Goal: Task Accomplishment & Management: Complete application form

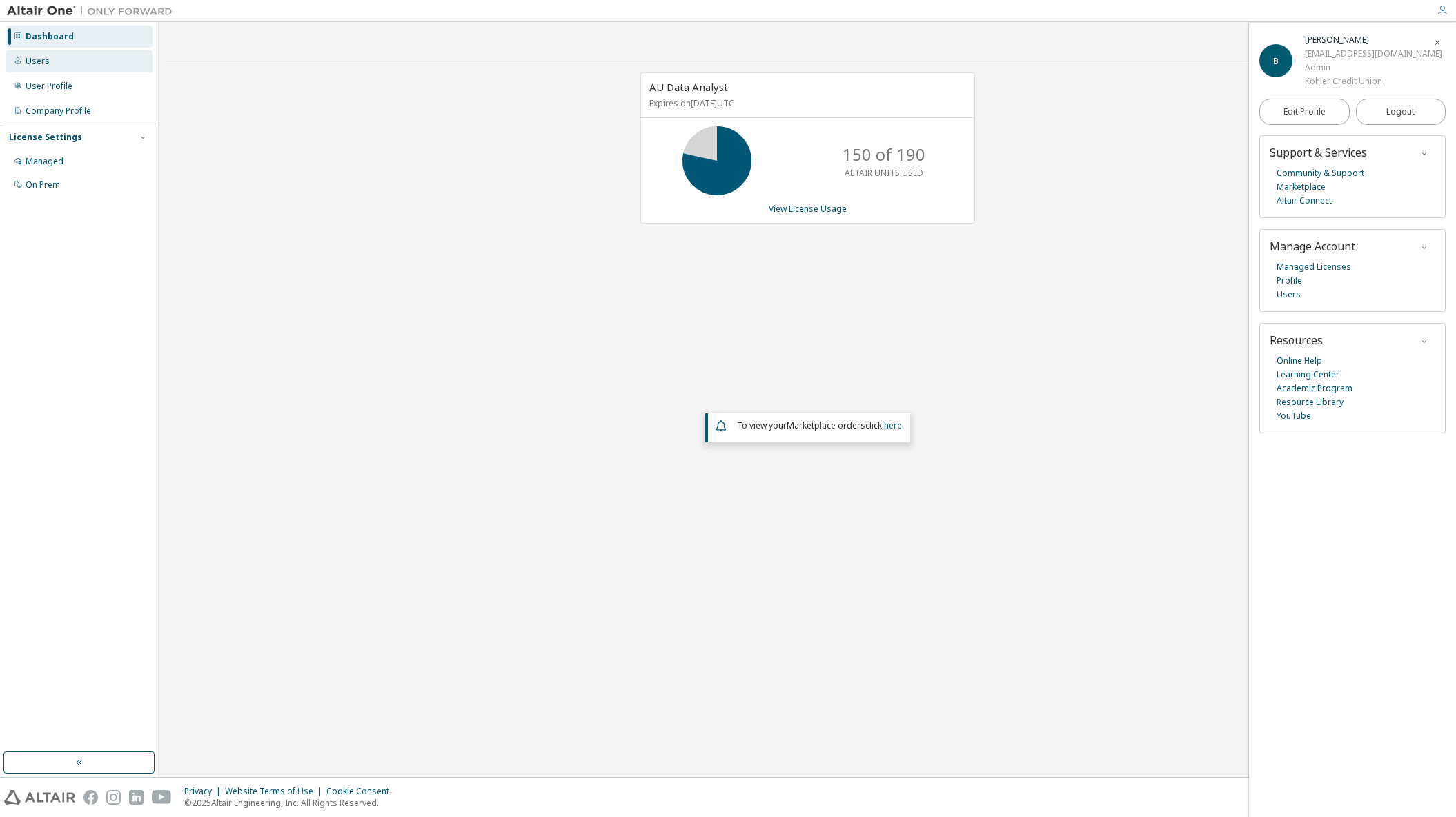
click at [44, 61] on div "Users" at bounding box center [38, 61] width 24 height 11
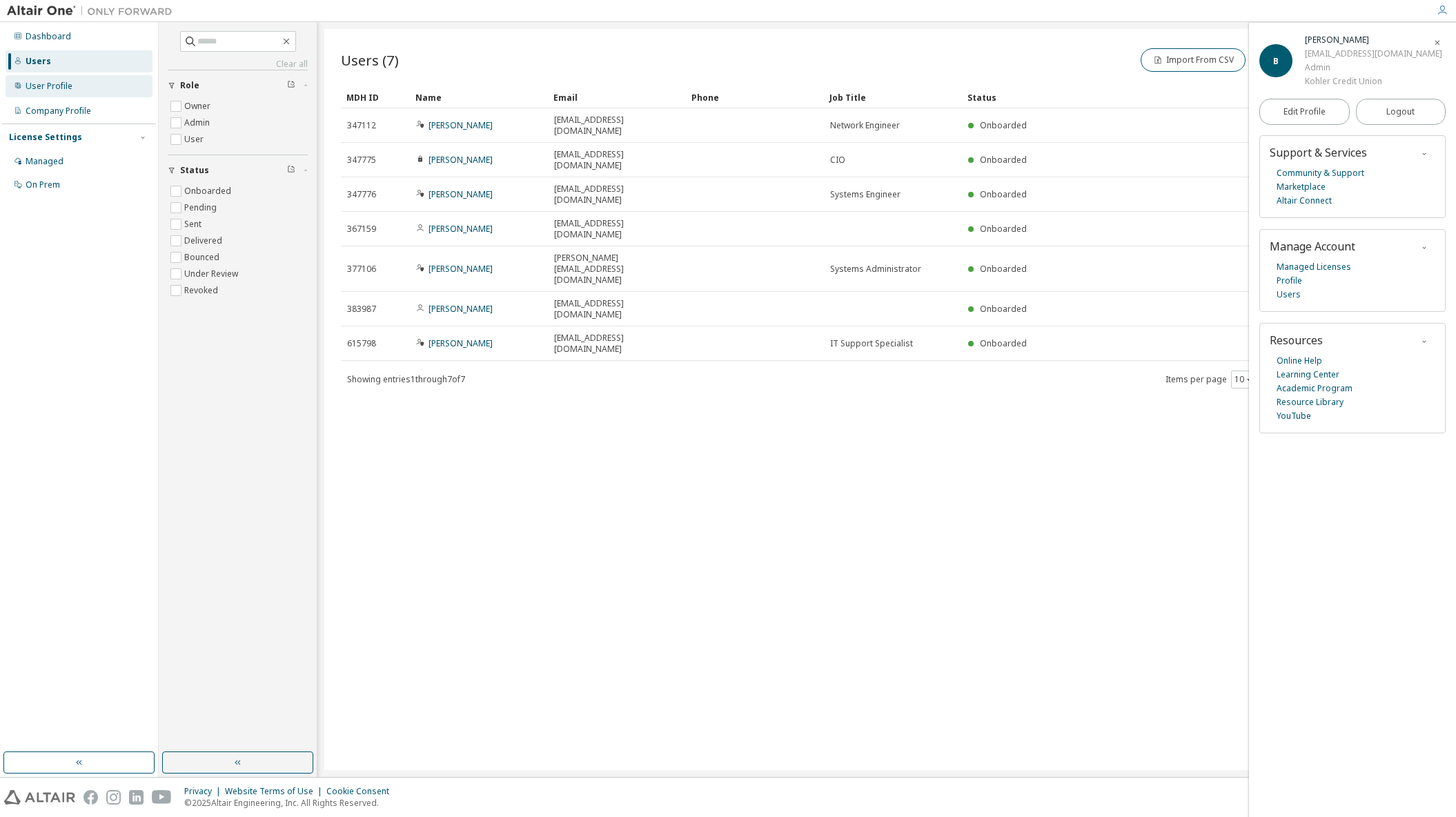
click at [64, 87] on div "User Profile" at bounding box center [49, 86] width 47 height 11
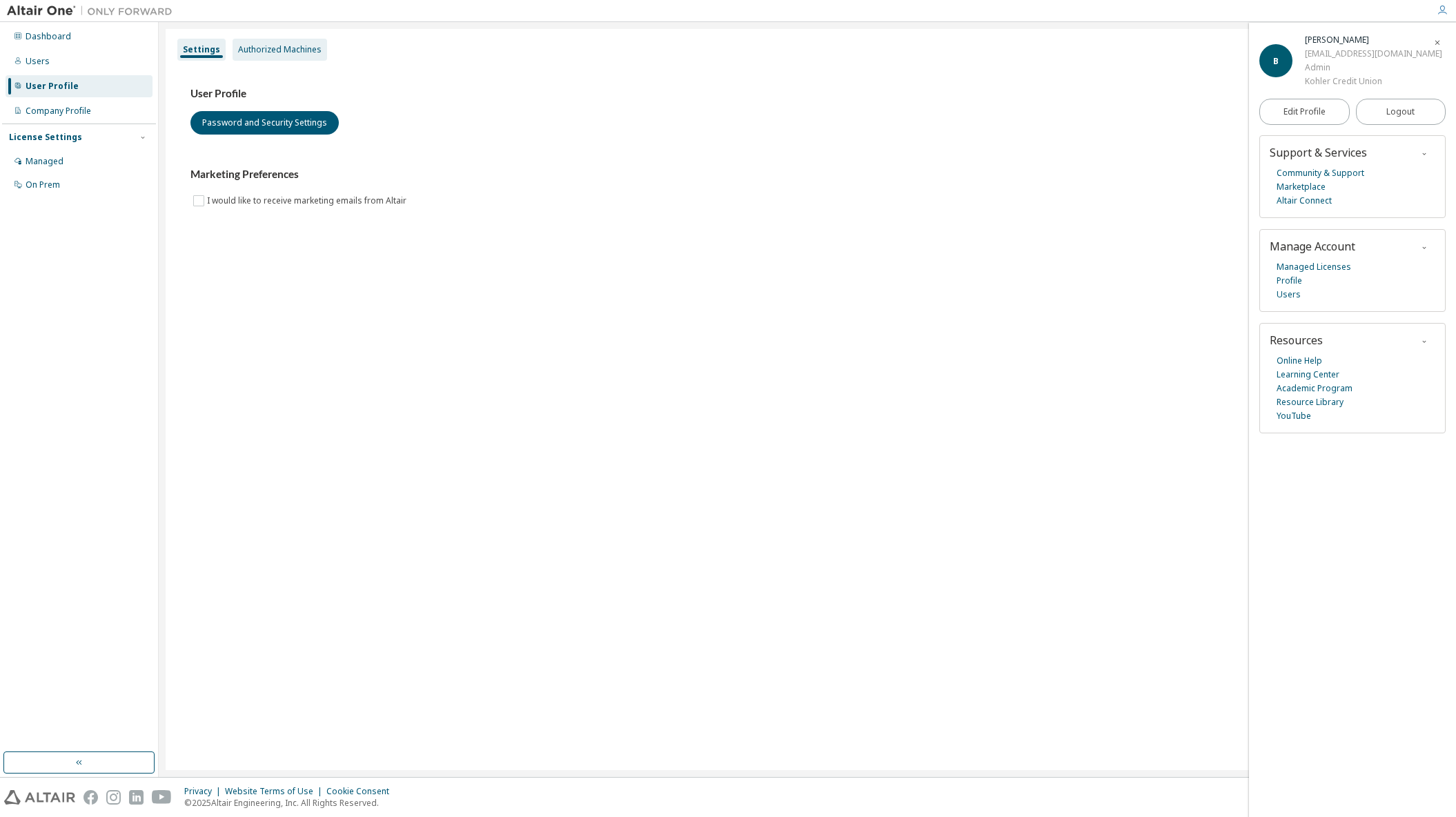
click at [275, 57] on div "Authorized Machines" at bounding box center [280, 49] width 94 height 22
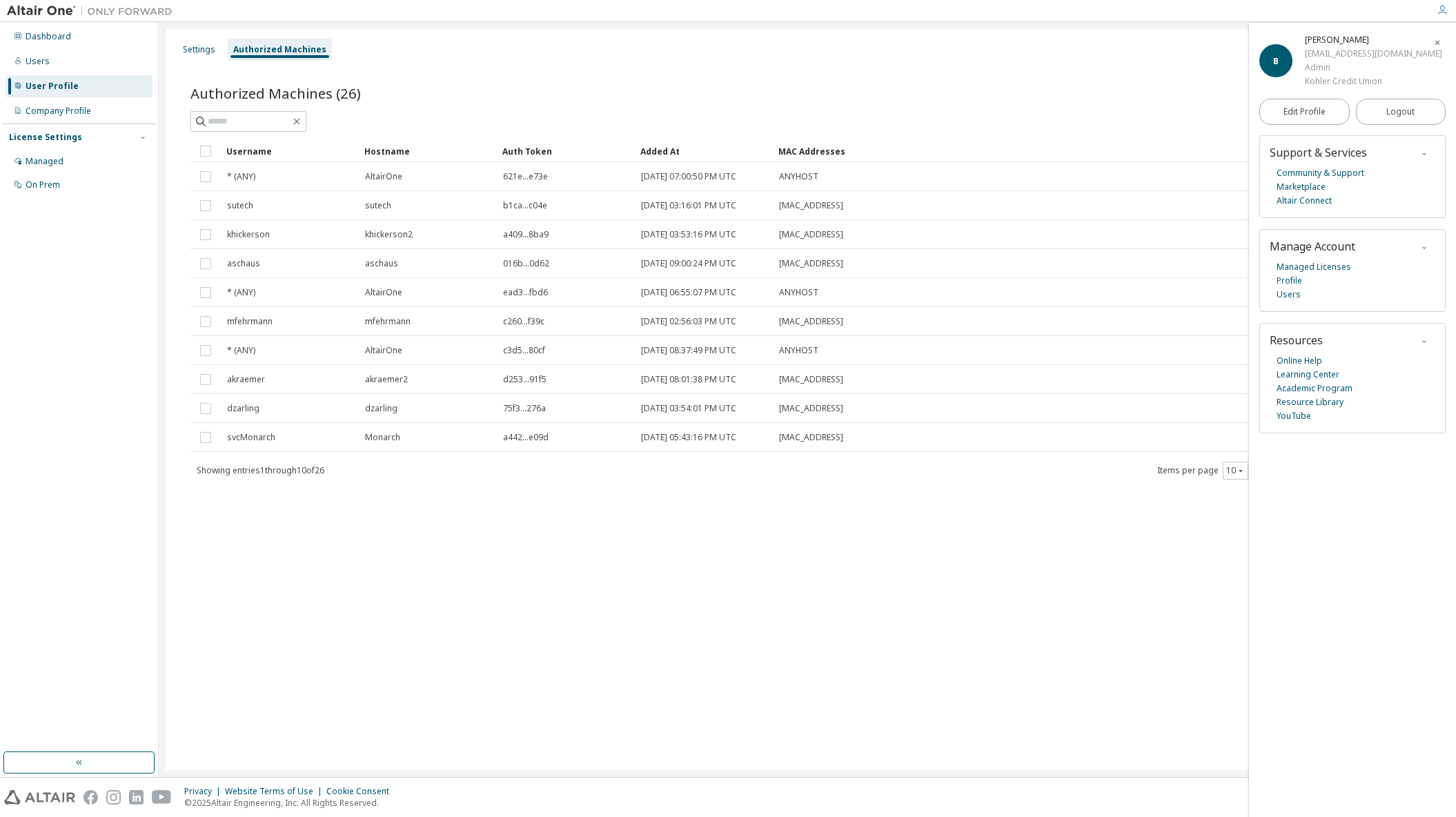
click at [1441, 42] on icon "button" at bounding box center [1438, 43] width 9 height 9
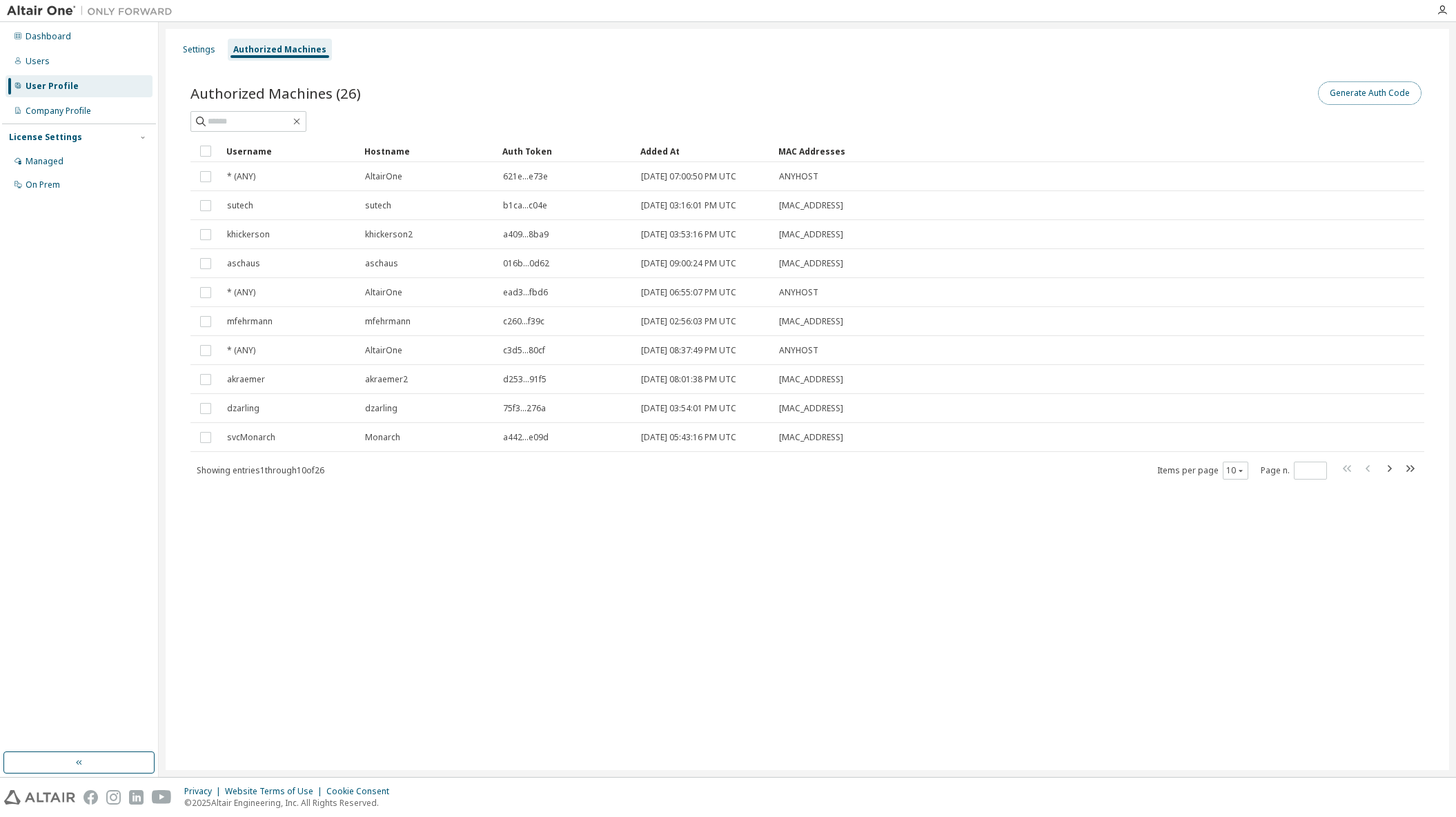
click at [1375, 88] on button "Generate Auth Code" at bounding box center [1369, 93] width 104 height 24
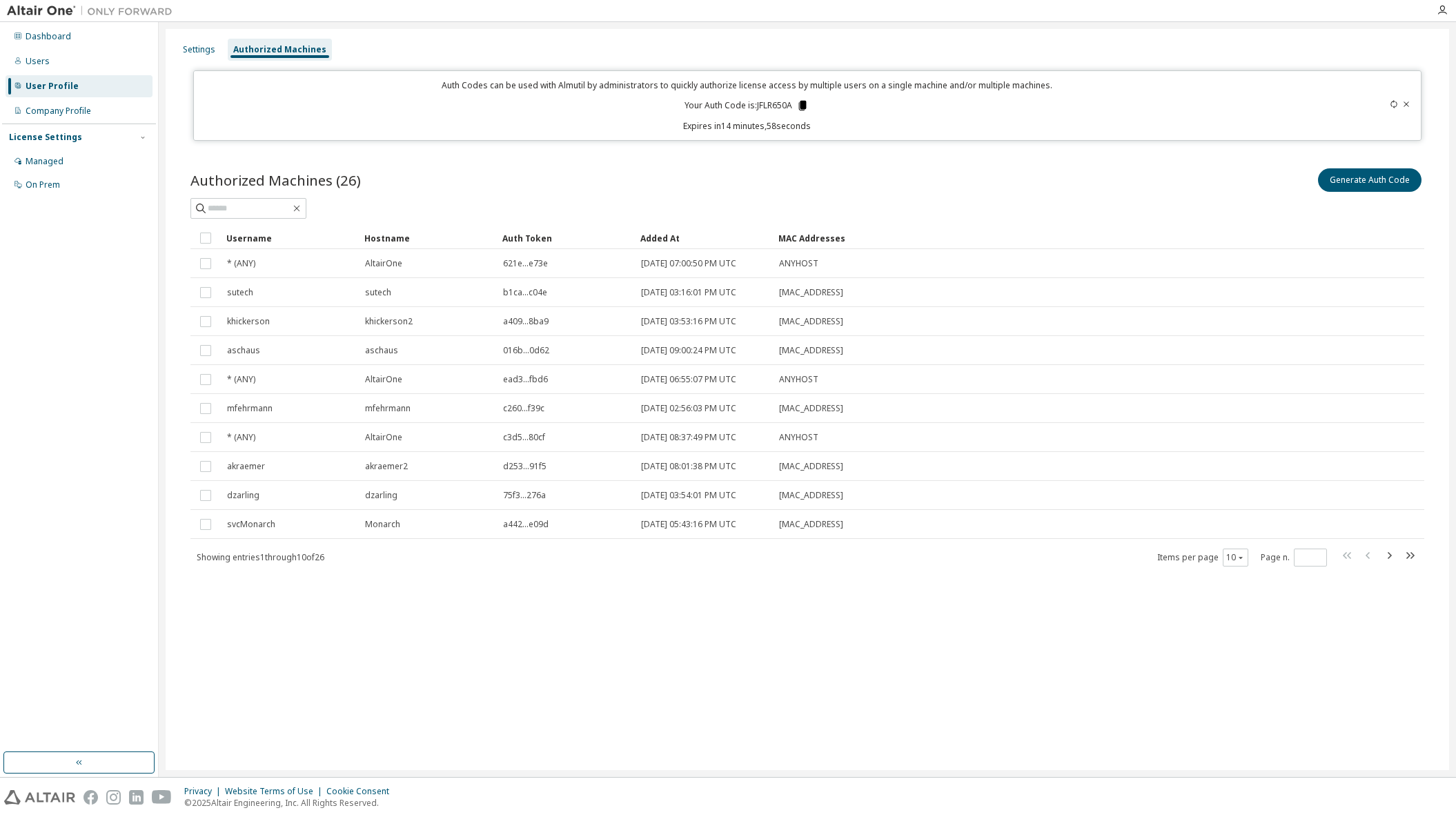
click at [802, 104] on icon at bounding box center [803, 106] width 8 height 10
click at [1142, 178] on div "Generate Auth Code" at bounding box center [1116, 180] width 617 height 29
click at [74, 163] on div "Managed" at bounding box center [79, 161] width 147 height 22
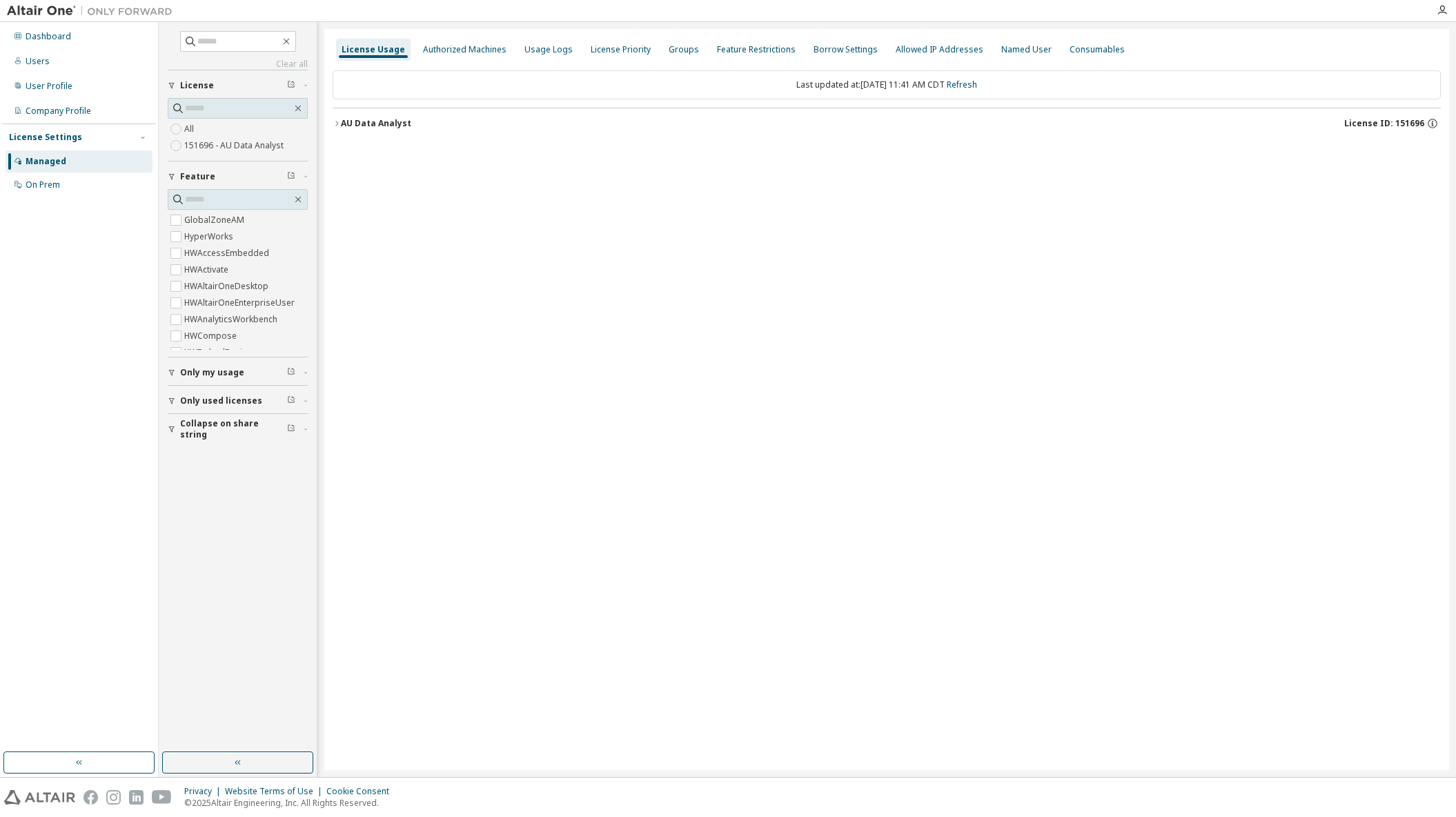
click at [336, 127] on icon "button" at bounding box center [337, 124] width 9 height 9
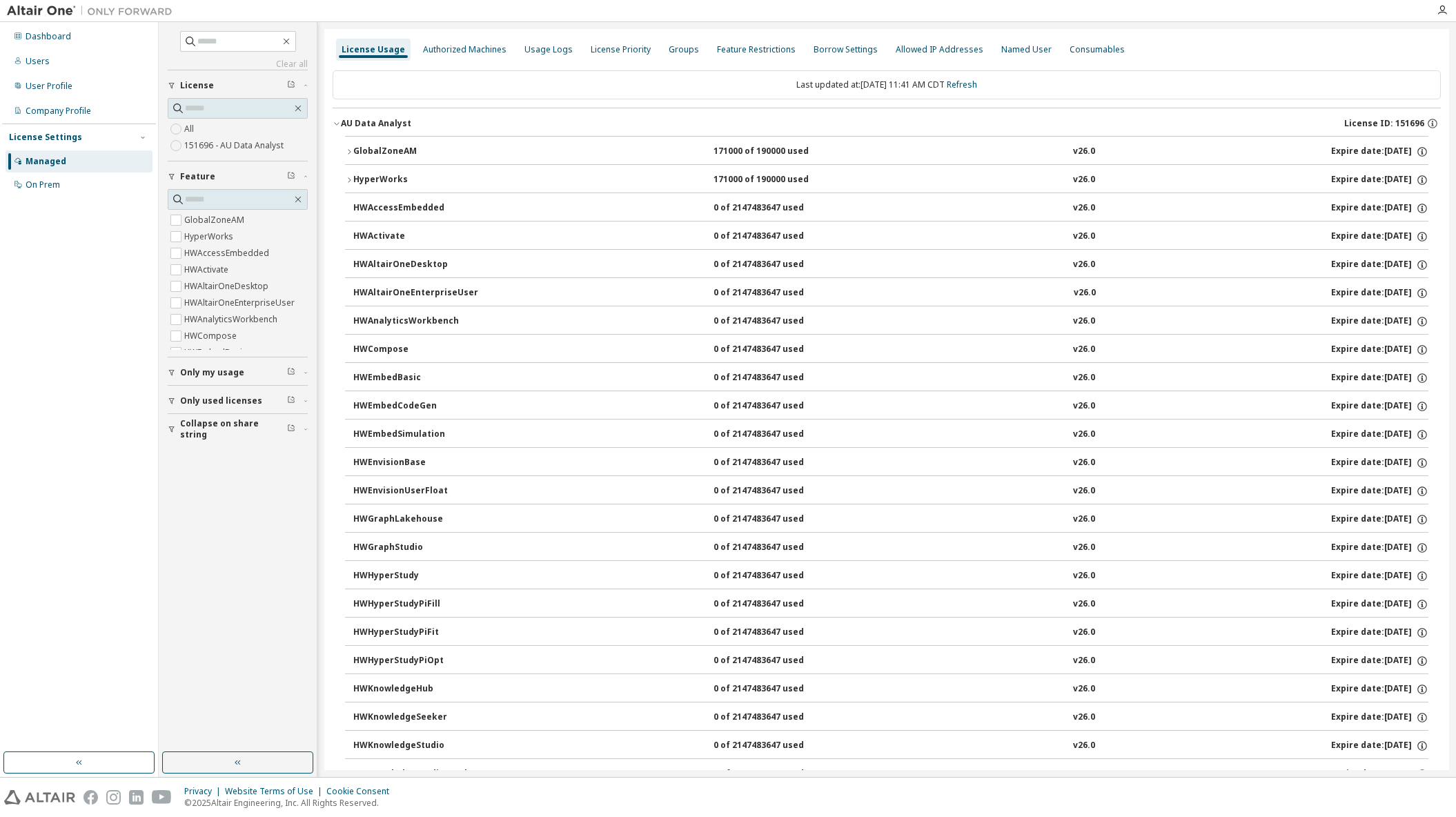
click at [353, 177] on div "HyperWorks" at bounding box center [416, 180] width 124 height 12
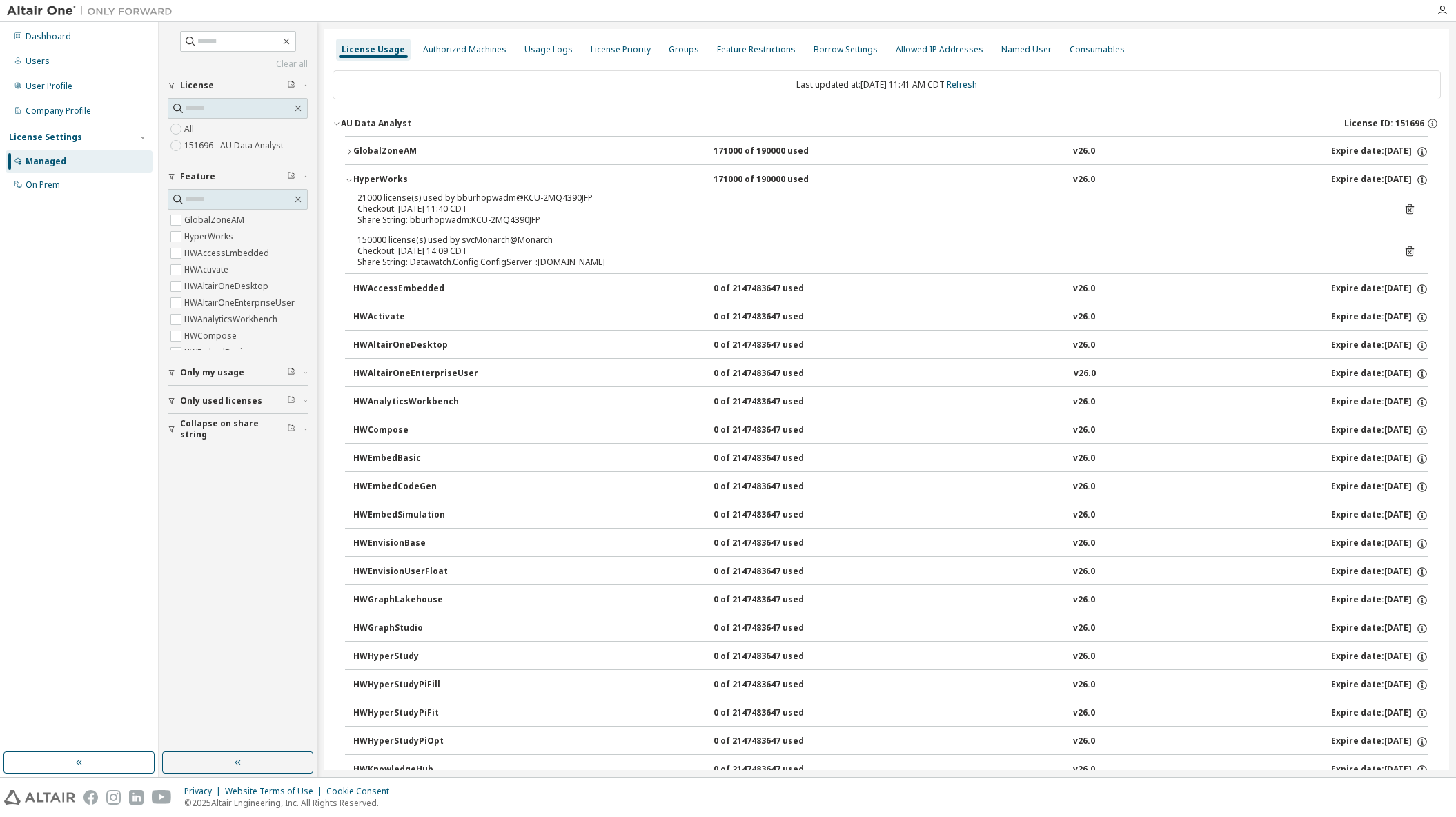
click at [1408, 211] on icon at bounding box center [1409, 210] width 4 height 4
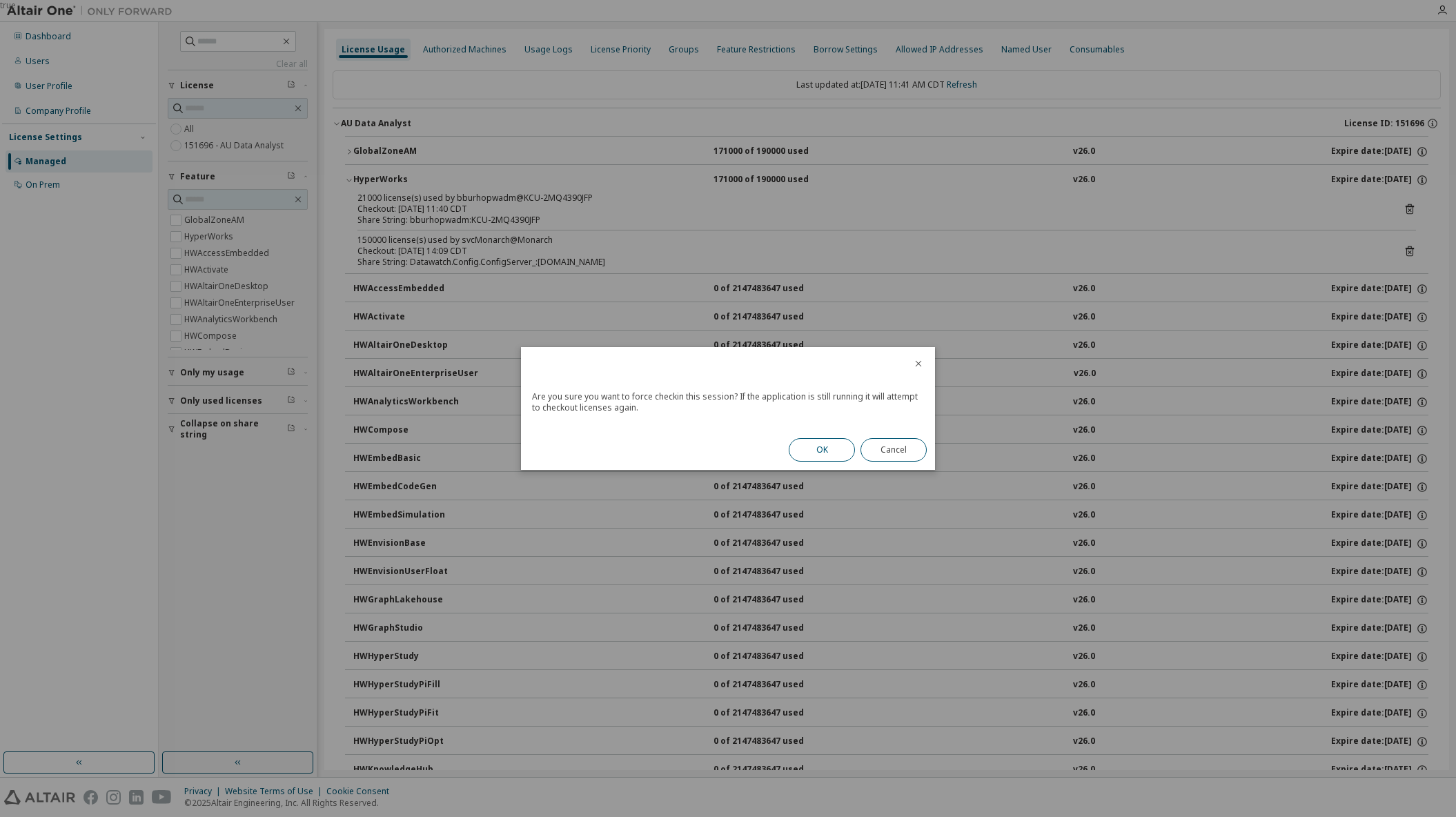
click at [846, 451] on button "OK" at bounding box center [822, 450] width 67 height 24
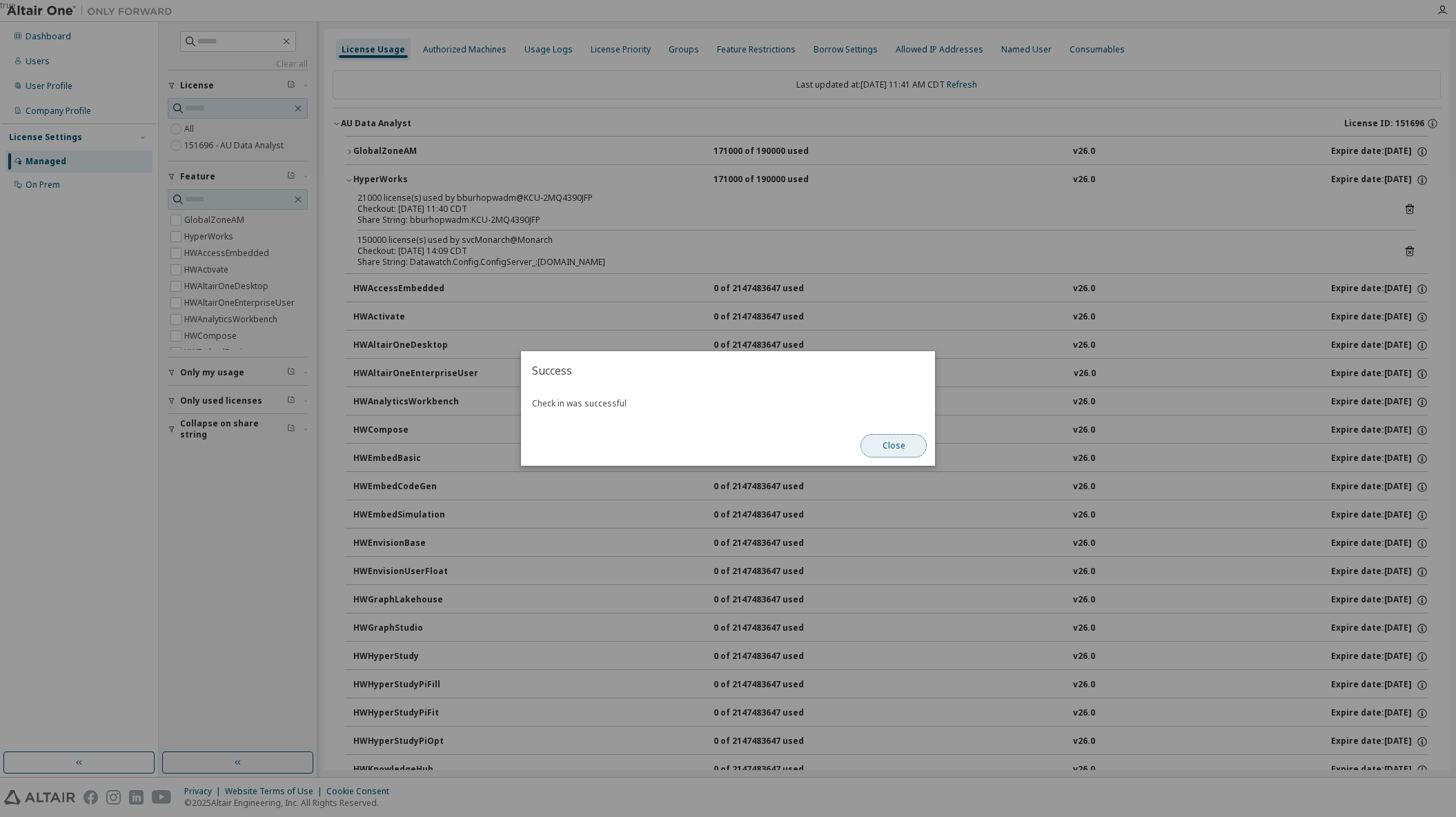
click at [907, 447] on button "Close" at bounding box center [894, 446] width 67 height 24
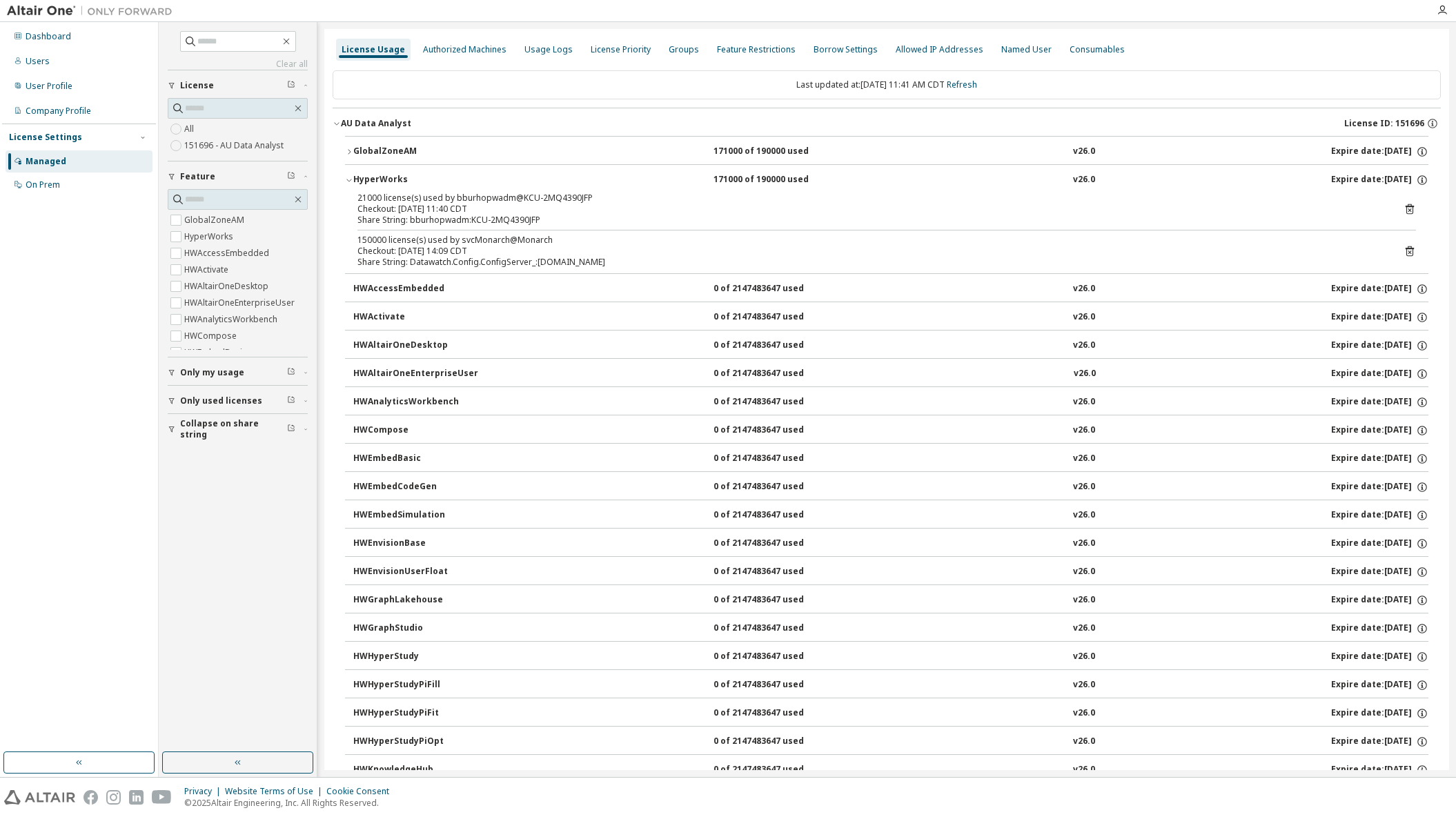
click at [1148, 212] on div "Checkout: 2025-09-15 11:40 CDT" at bounding box center [870, 209] width 1025 height 11
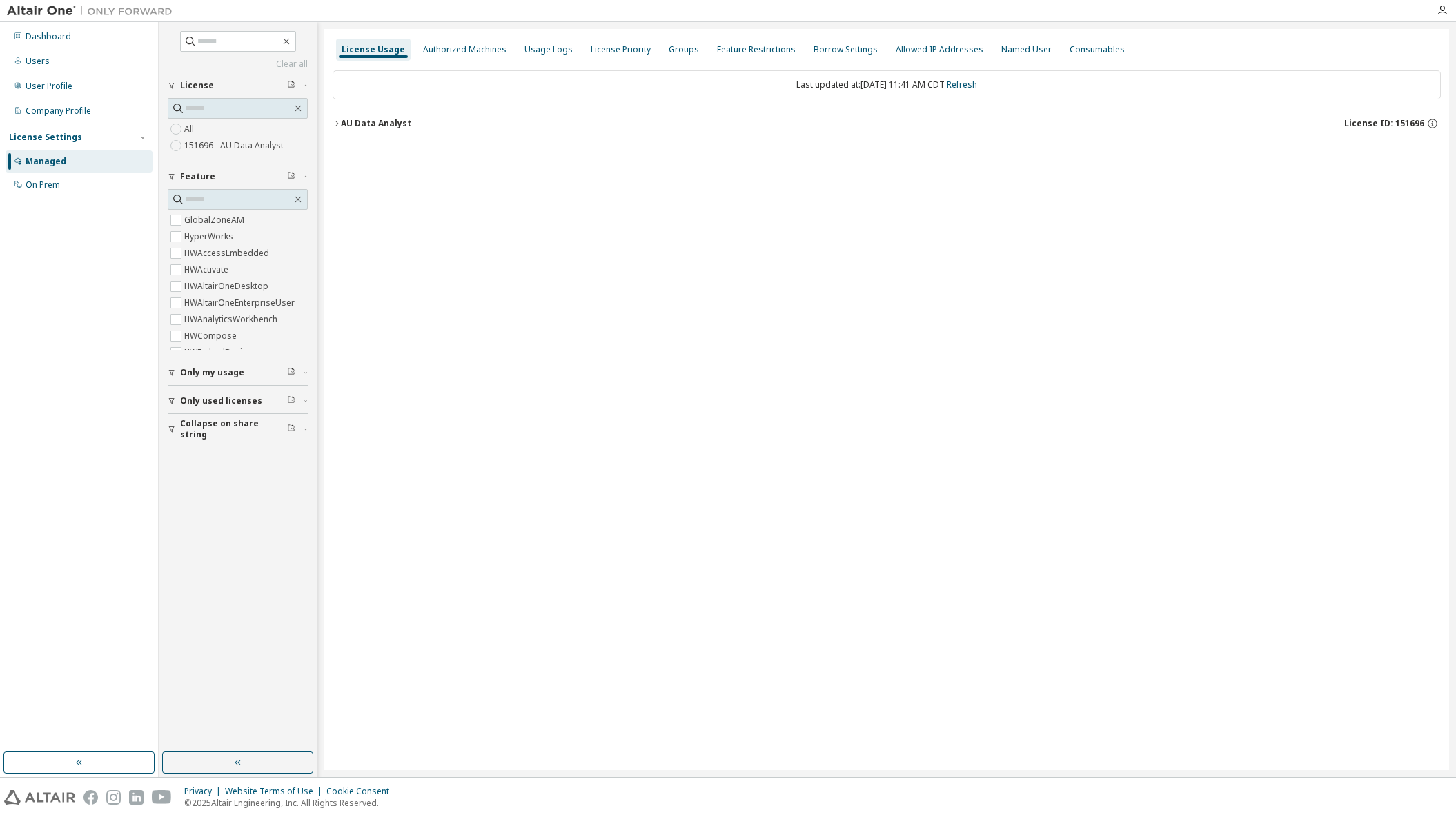
click at [353, 124] on div "AU Data Analyst" at bounding box center [376, 123] width 70 height 11
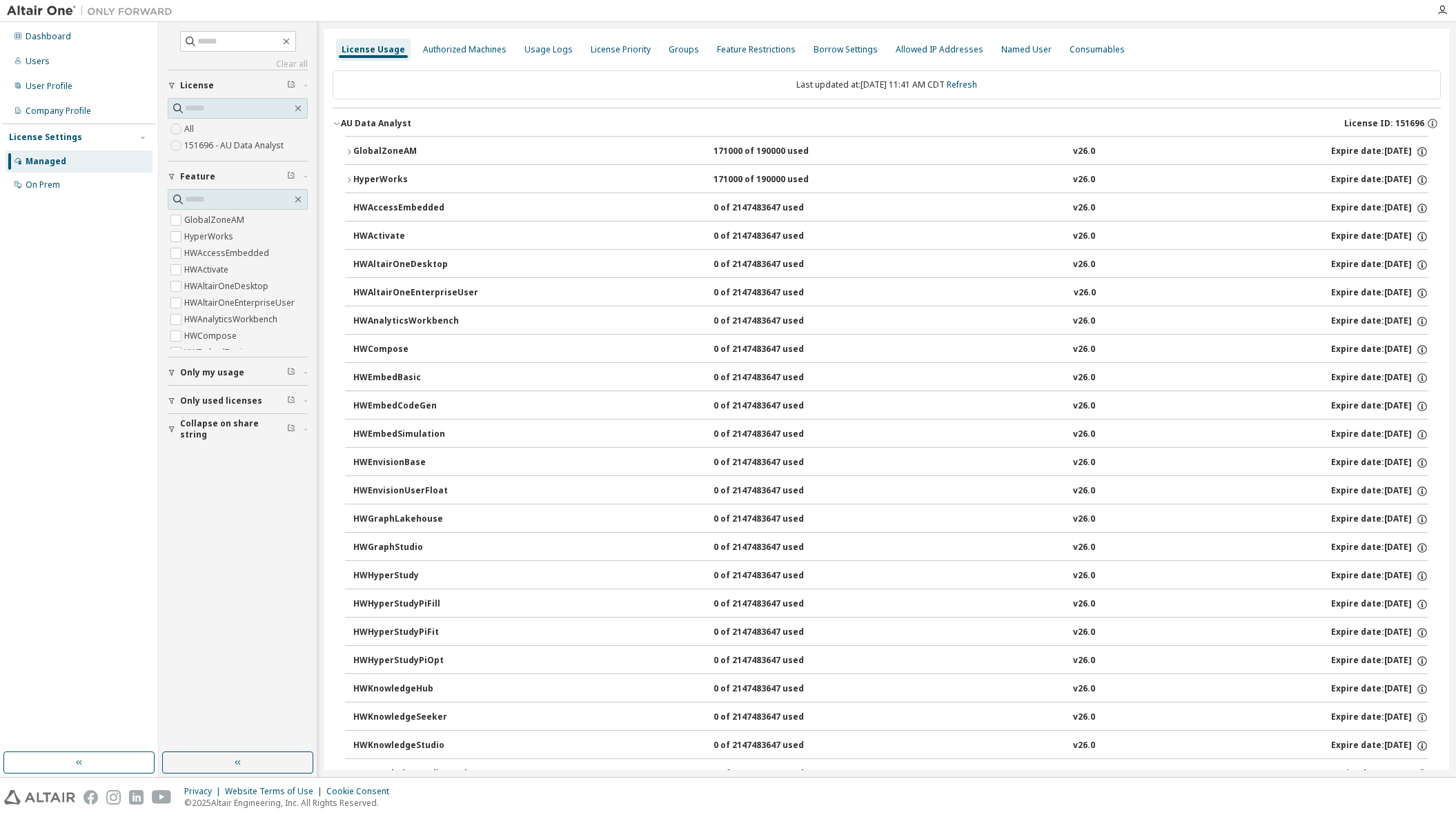
click at [377, 172] on button "HyperWorks 171000 of 190000 used v26.0 Expire date: [DATE]" at bounding box center [886, 180] width 1083 height 30
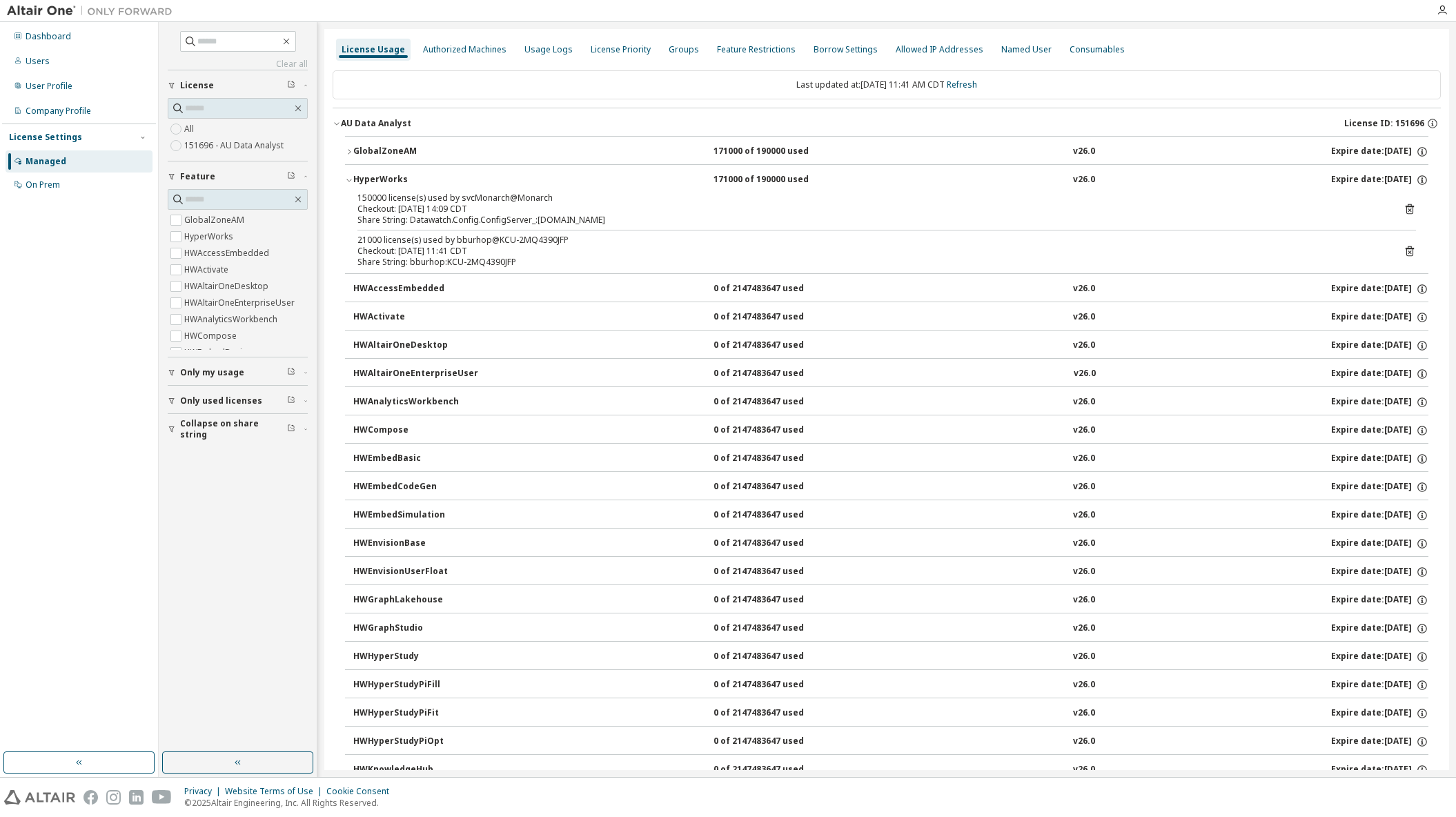
click at [1224, 49] on div "License Usage Authorized Machines Usage Logs License Priority Groups Feature Re…" at bounding box center [886, 49] width 1108 height 25
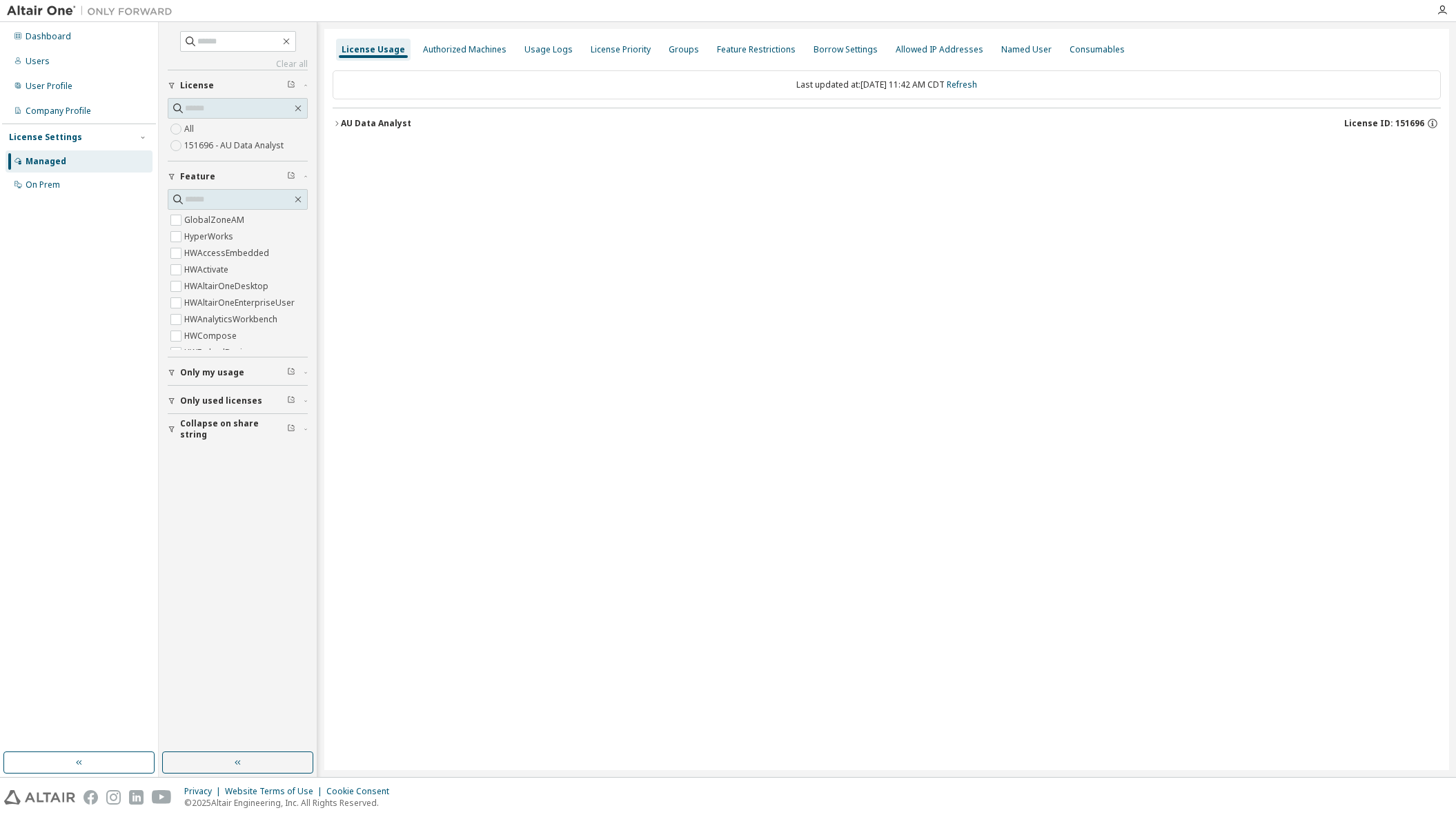
click at [332, 122] on div "License Usage Authorized Machines Usage Logs License Priority Groups Feature Re…" at bounding box center [886, 400] width 1125 height 741
click at [338, 127] on button "AU Data Analyst License ID: 151696" at bounding box center [886, 123] width 1108 height 30
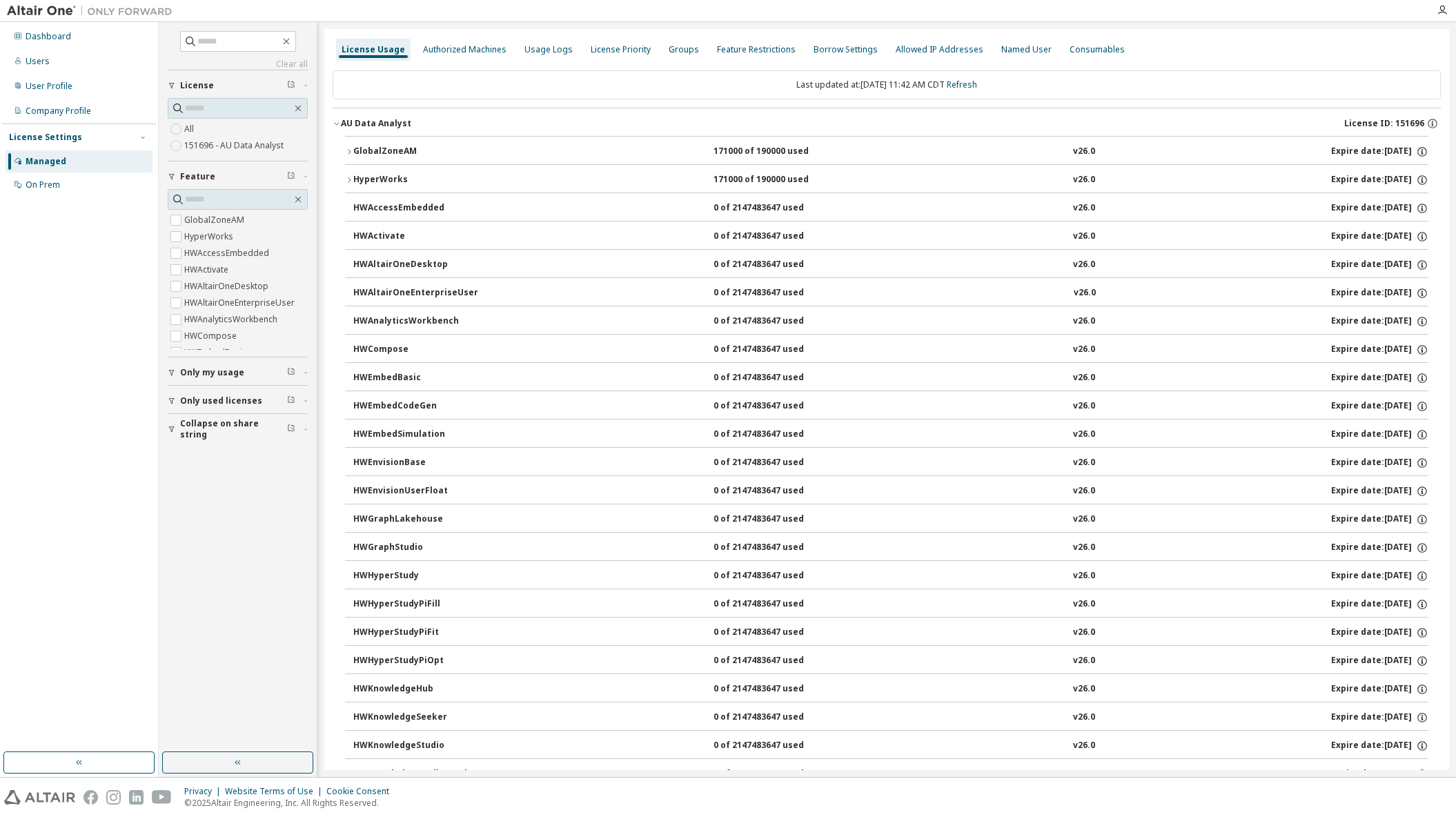
click at [350, 180] on icon "button" at bounding box center [349, 180] width 3 height 5
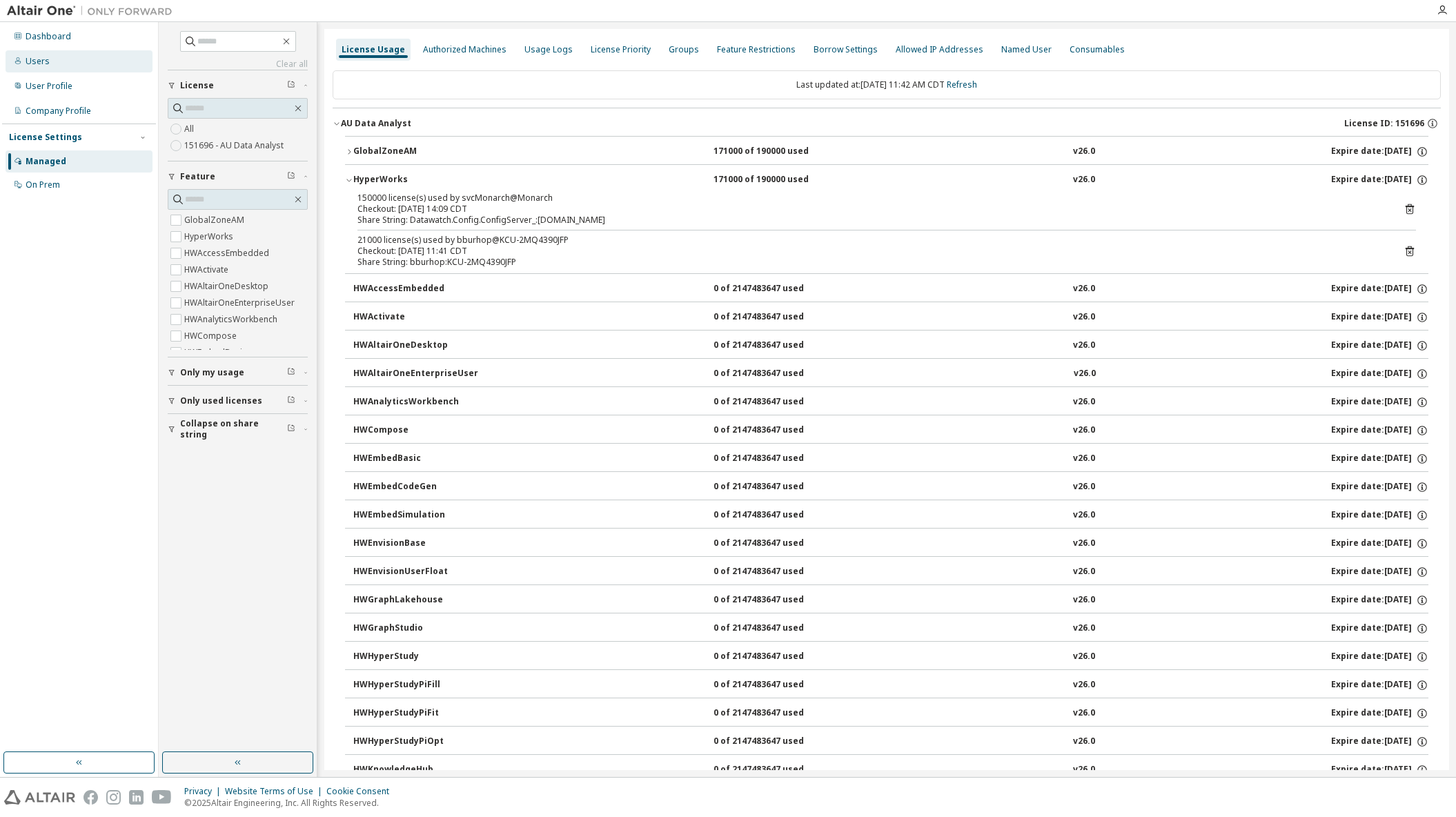
click at [38, 61] on div "Users" at bounding box center [38, 61] width 24 height 11
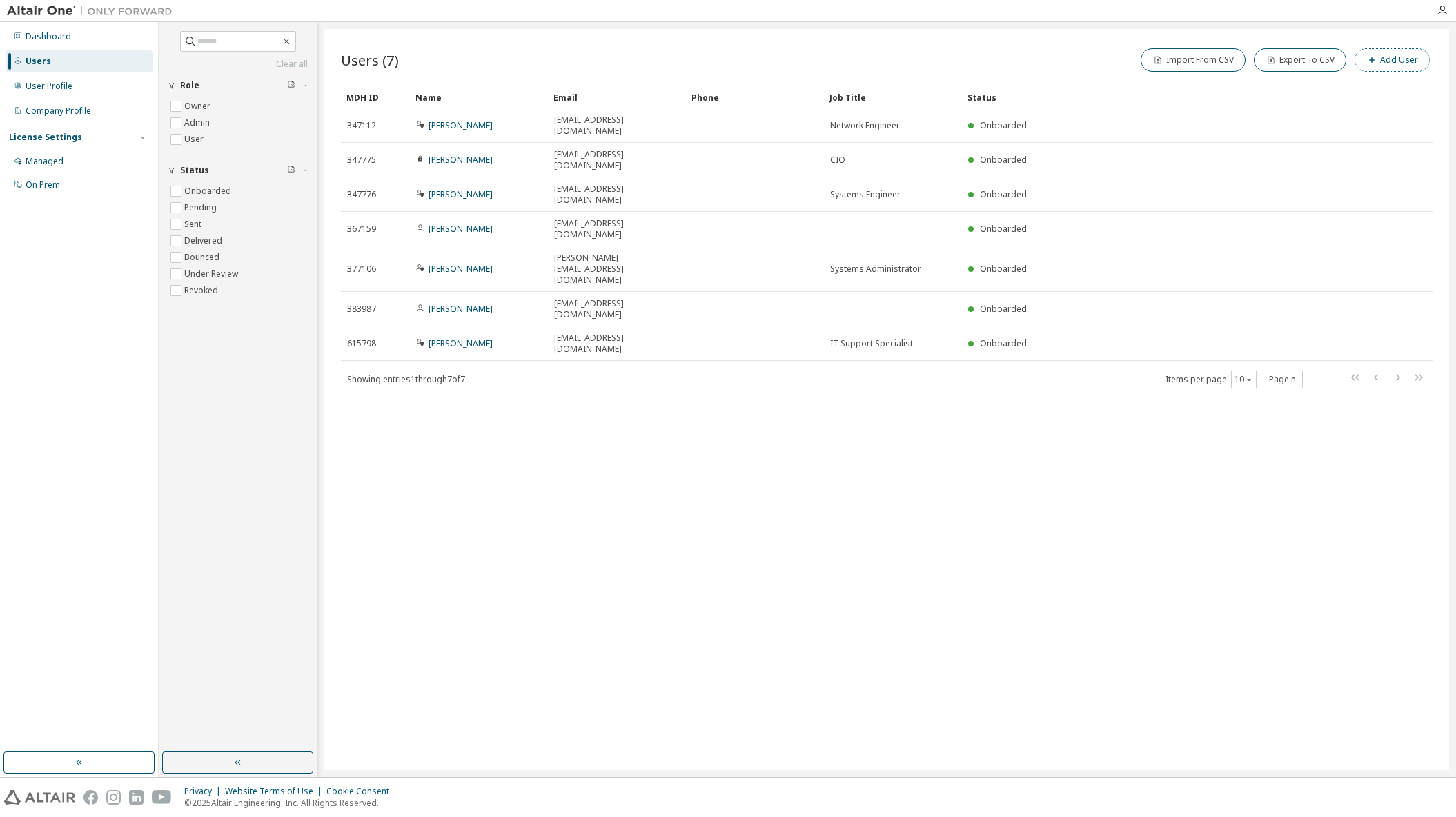
click at [1395, 53] on button "Add User" at bounding box center [1392, 60] width 75 height 24
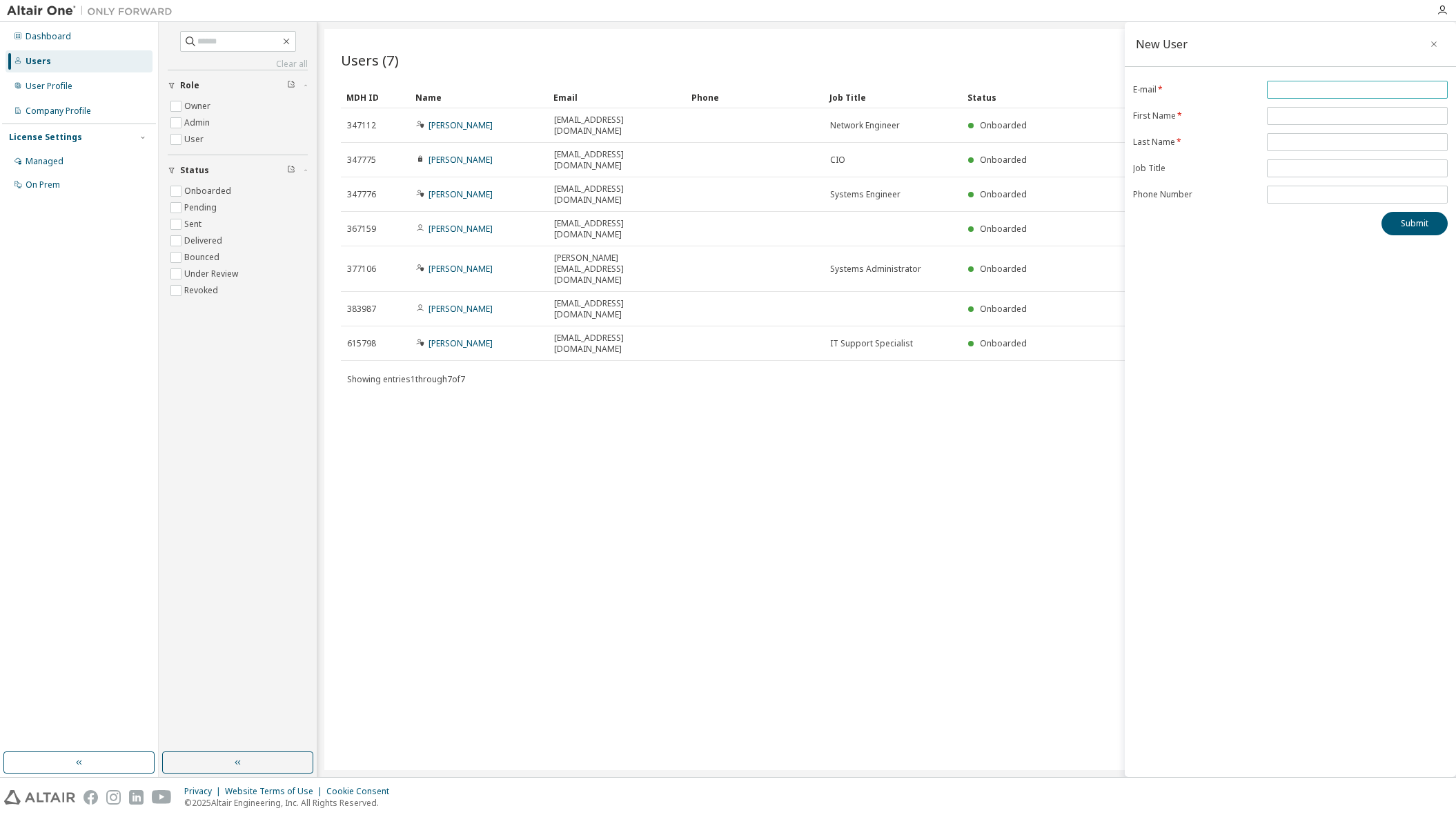
click at [1281, 91] on input "email" at bounding box center [1357, 89] width 174 height 11
click at [1251, 42] on div "New User" at bounding box center [1290, 44] width 331 height 45
click at [1317, 118] on input "email" at bounding box center [1357, 122] width 174 height 11
type input "**********"
type input "*****"
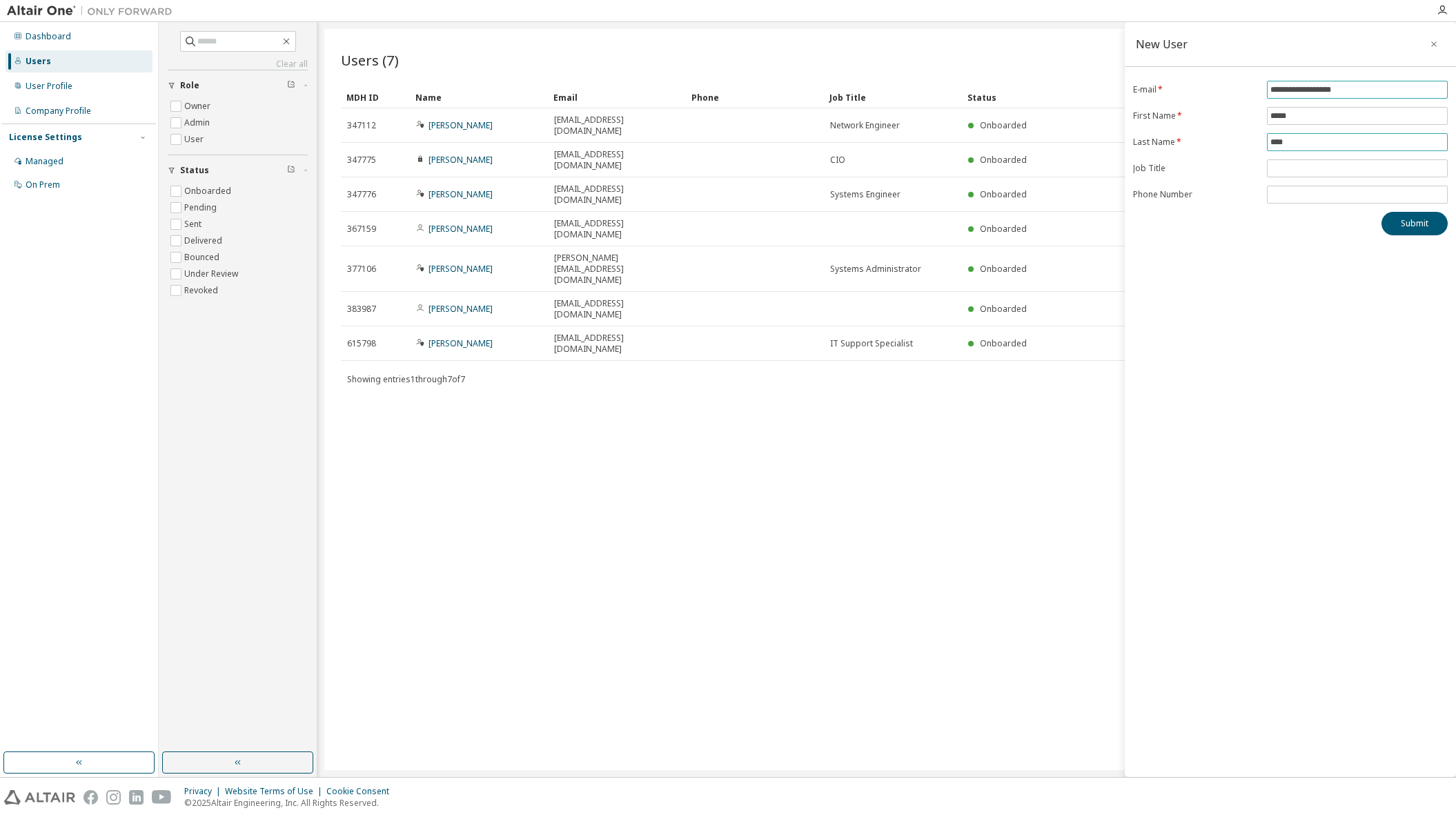
type input "****"
type input "**********"
click at [1415, 230] on button "Submit" at bounding box center [1415, 223] width 67 height 24
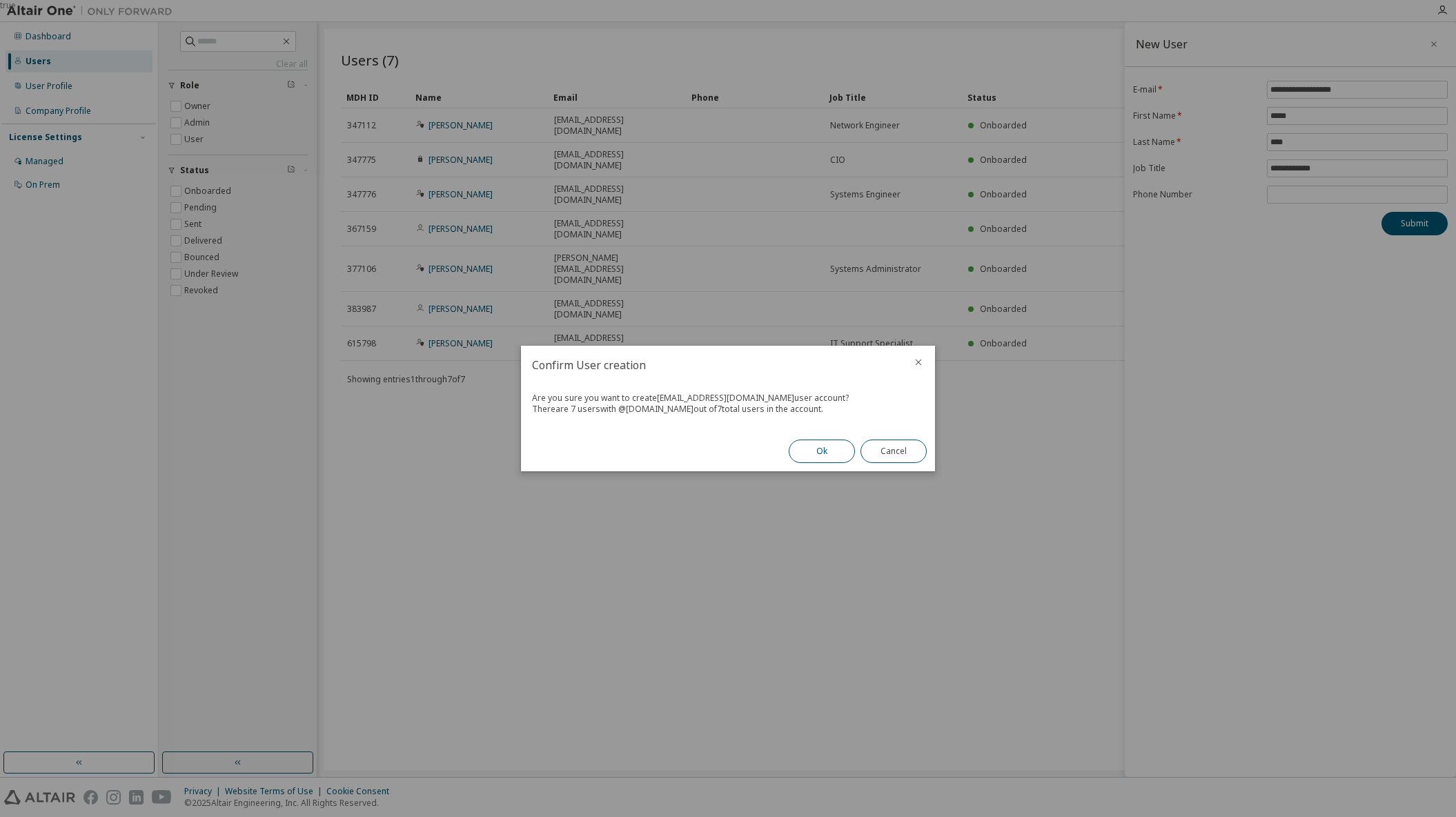
click at [829, 448] on button "Ok" at bounding box center [822, 451] width 67 height 24
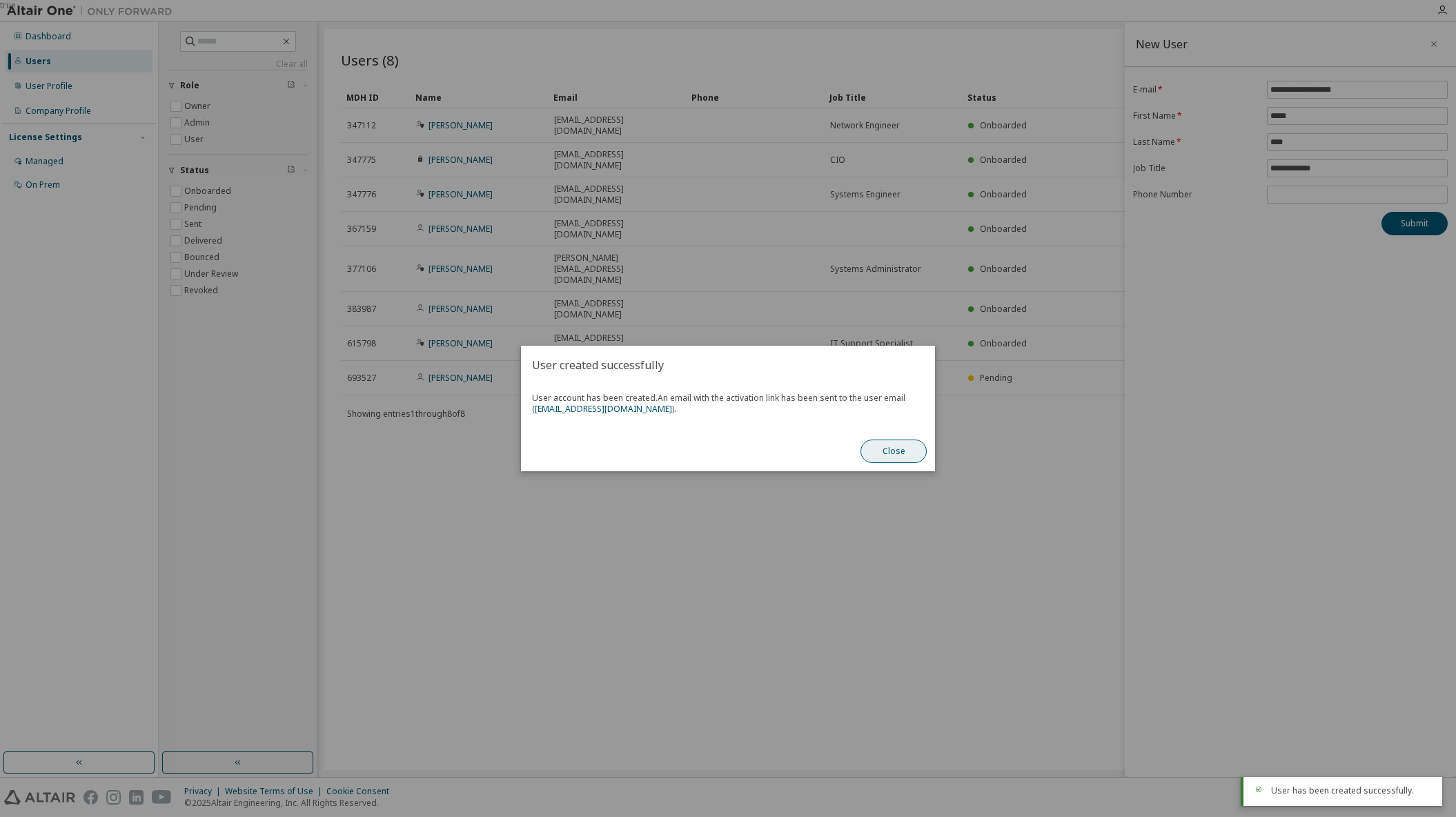
click at [895, 443] on button "Close" at bounding box center [894, 451] width 67 height 24
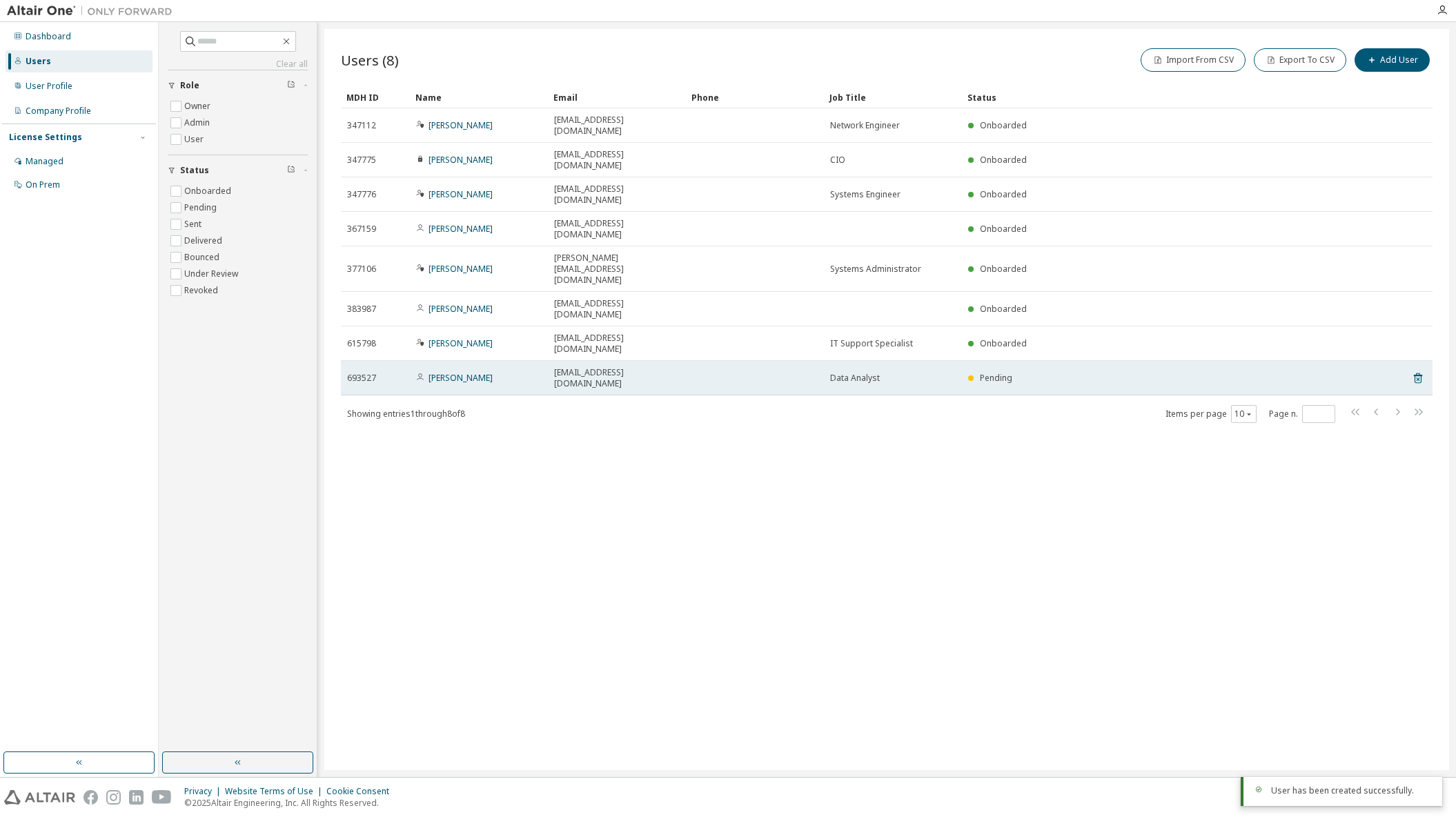
click at [912, 373] on div "Data Analyst" at bounding box center [893, 378] width 126 height 11
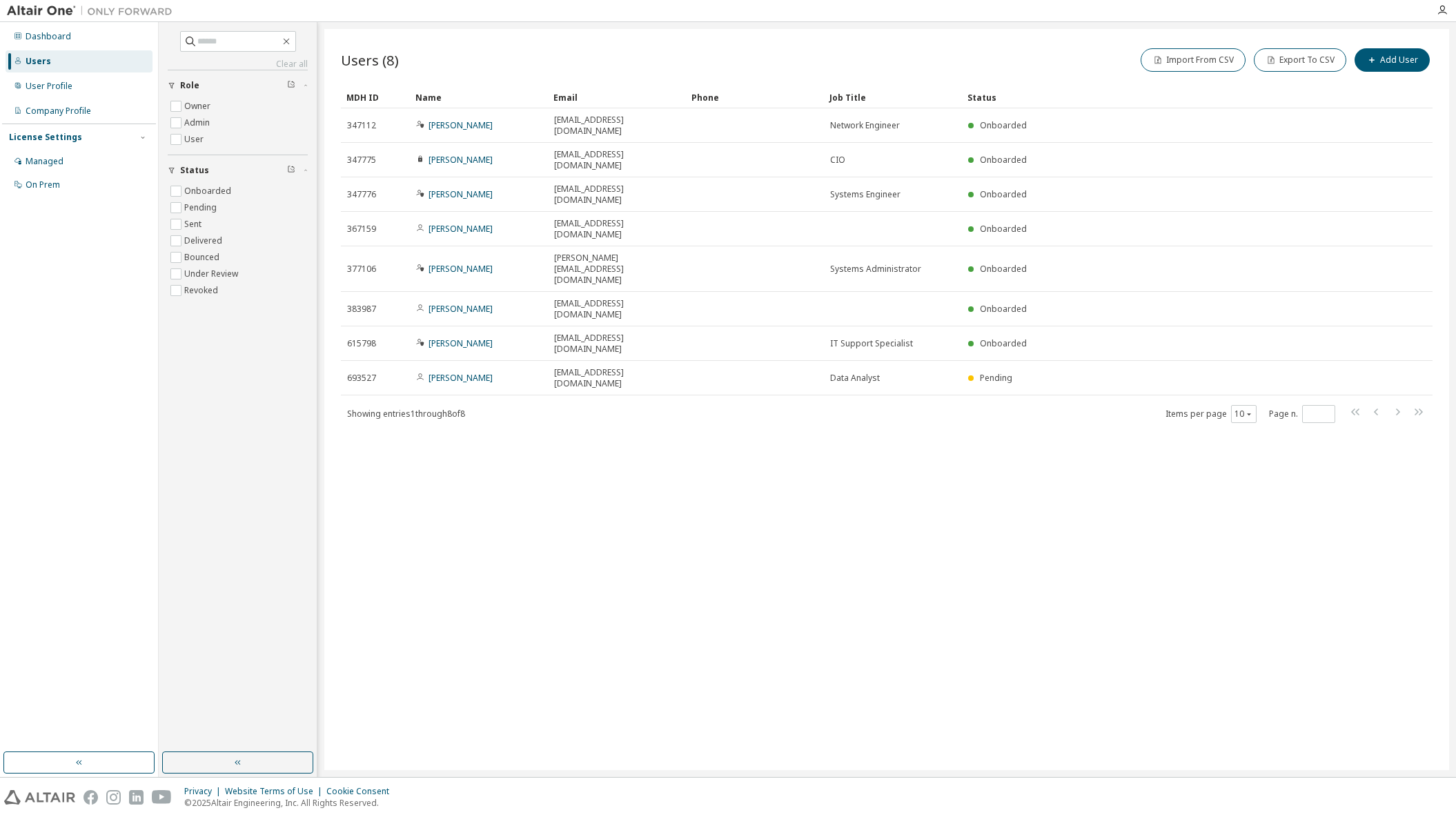
click at [1029, 422] on div "Users (8) Import From CSV Export To CSV Add User Clear Load Save Save As Field …" at bounding box center [886, 400] width 1125 height 741
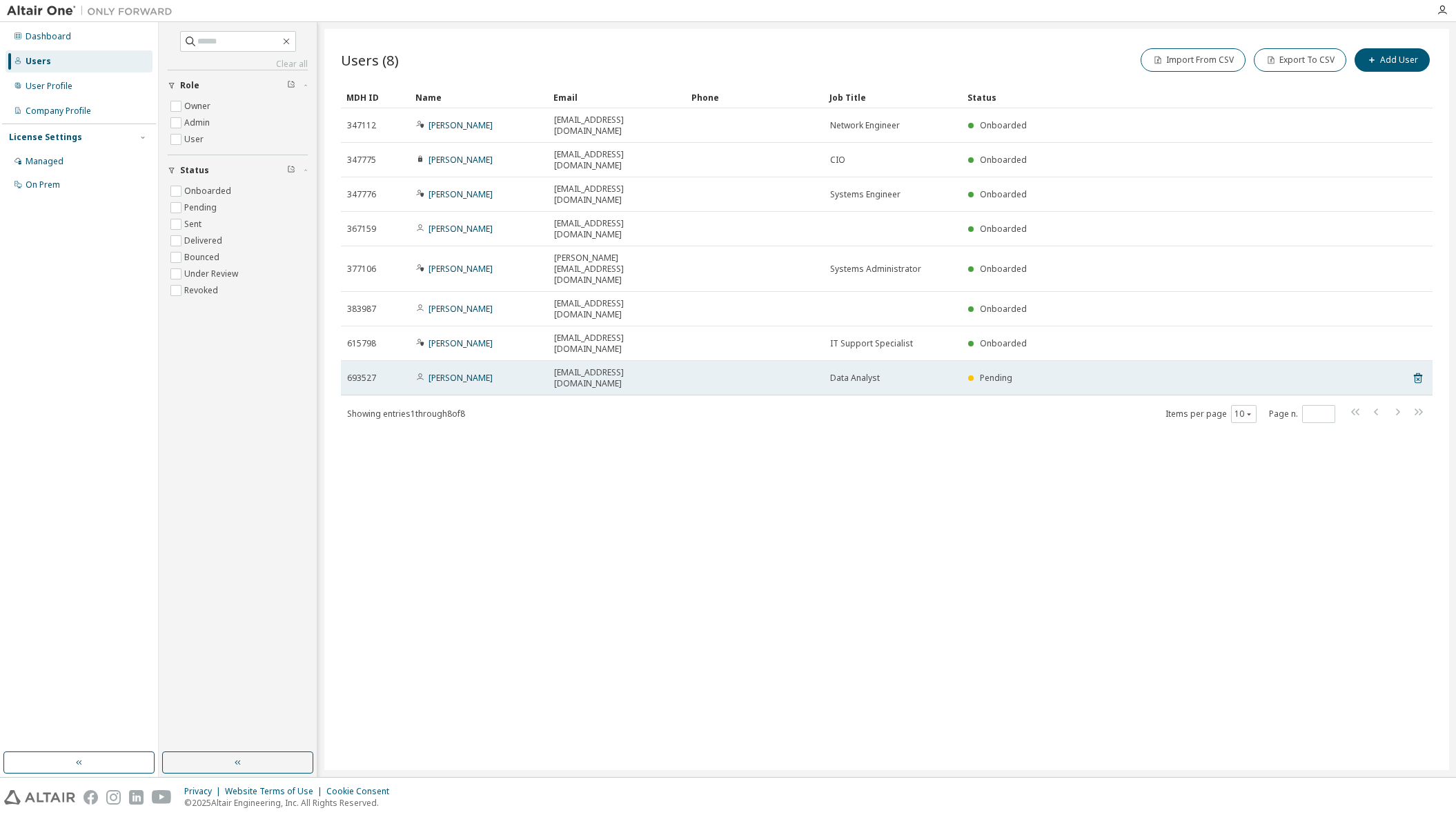
click at [665, 367] on div "[EMAIL_ADDRESS][DOMAIN_NAME]" at bounding box center [617, 378] width 126 height 22
click at [436, 372] on link "[PERSON_NAME]" at bounding box center [461, 378] width 64 height 11
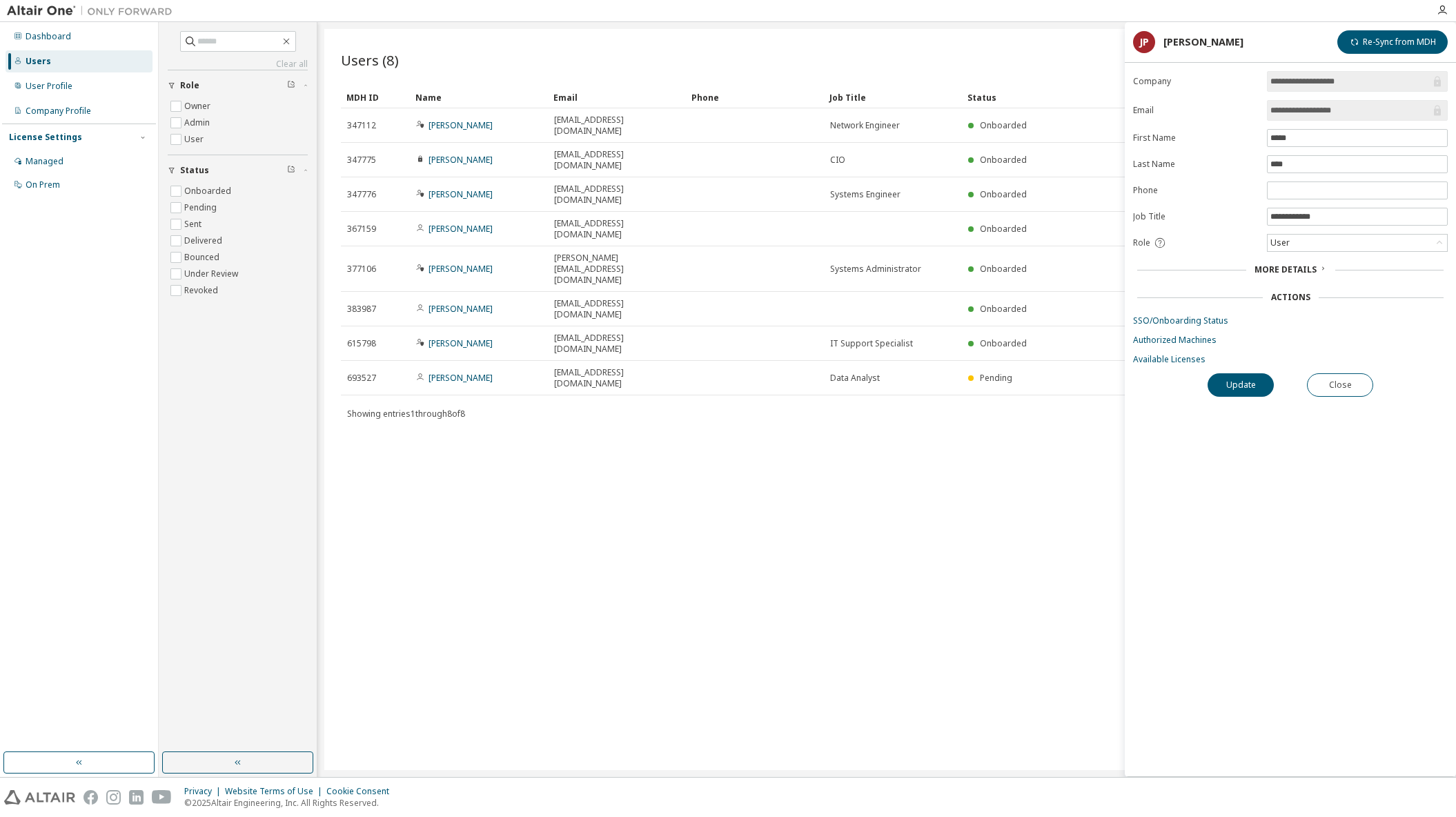
click at [924, 492] on div "Users (8) Import From CSV Export To CSV Add User Clear Load Save Save As Field …" at bounding box center [886, 400] width 1125 height 741
click at [1365, 386] on button "Close" at bounding box center [1340, 385] width 67 height 24
